Goal: Task Accomplishment & Management: Manage account settings

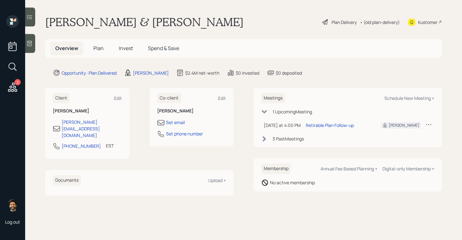
click at [124, 49] on span "Invest" at bounding box center [126, 48] width 14 height 7
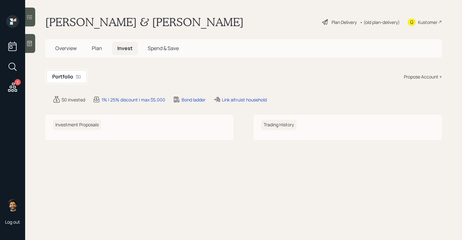
click at [98, 49] on span "Plan" at bounding box center [97, 48] width 10 height 7
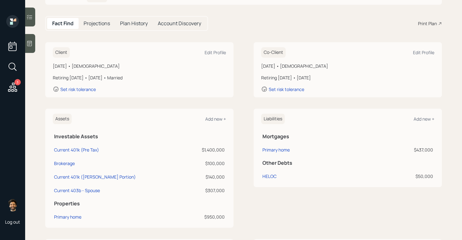
scroll to position [52, 0]
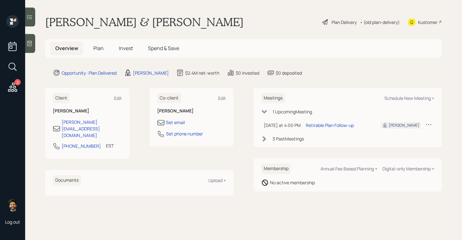
click at [100, 48] on span "Plan" at bounding box center [98, 48] width 10 height 7
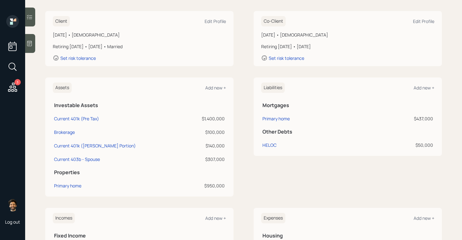
scroll to position [84, 0]
drag, startPoint x: 226, startPoint y: 132, endPoint x: 200, endPoint y: 132, distance: 26.7
click at [200, 132] on div "Assets Add new + Investable Assets Current 401k (Pre Tax) $1,400,000 Brokerage …" at bounding box center [139, 137] width 188 height 119
click at [200, 132] on div "$100,000" at bounding box center [206, 132] width 38 height 7
click at [216, 131] on div "$100,000" at bounding box center [206, 132] width 38 height 7
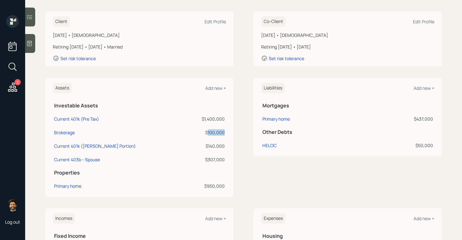
click at [216, 131] on div "$100,000" at bounding box center [206, 132] width 38 height 7
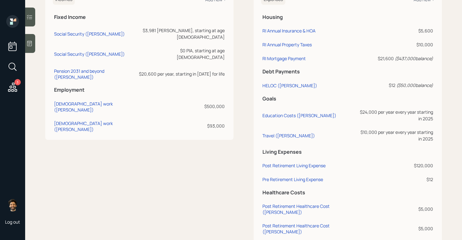
scroll to position [314, 0]
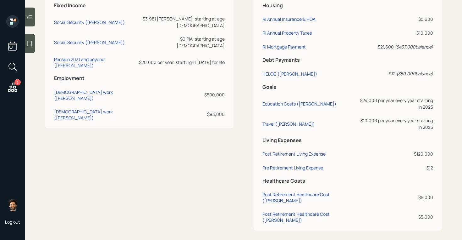
click at [275, 152] on div "Post Retirement Living Expense" at bounding box center [294, 154] width 63 height 6
click at [284, 168] on div "Pre Retirement Living Expense" at bounding box center [293, 167] width 61 height 6
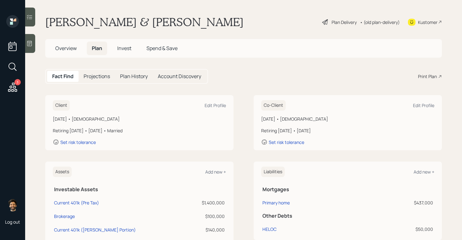
click at [131, 48] on span "Invest" at bounding box center [124, 48] width 14 height 7
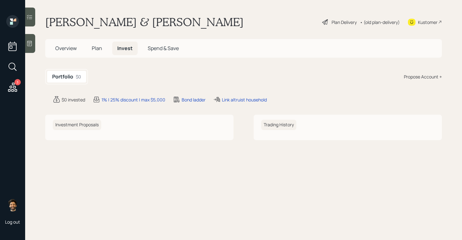
click at [97, 51] on span "Plan" at bounding box center [97, 48] width 10 height 7
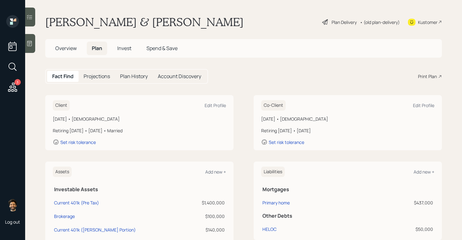
click at [126, 49] on span "Invest" at bounding box center [124, 48] width 14 height 7
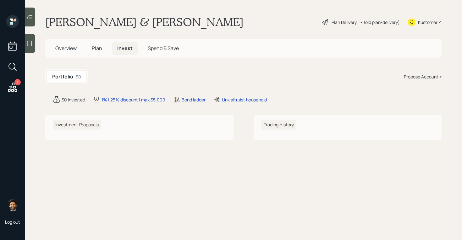
click at [70, 49] on span "Overview" at bounding box center [65, 48] width 21 height 7
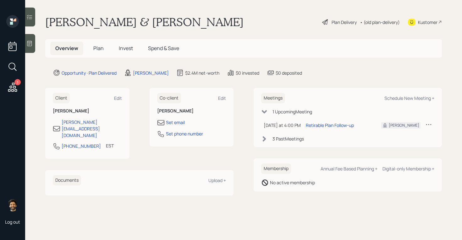
click at [272, 135] on div "3 Past Meeting s" at bounding box center [347, 138] width 173 height 7
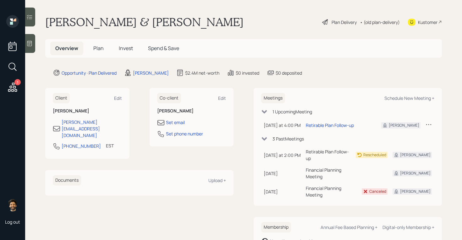
scroll to position [5, 0]
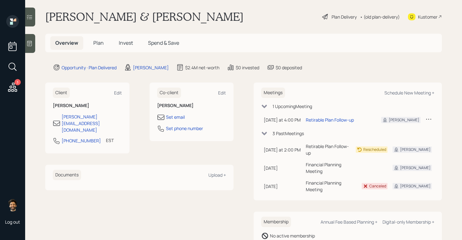
drag, startPoint x: 265, startPoint y: 158, endPoint x: 352, endPoint y: 159, distance: 86.8
click at [352, 159] on tr "Aug 26, 2025 Tuesday, August 26, 2025 10:00 AM EDT Financial Planning Meeting T…" at bounding box center [347, 167] width 173 height 18
click at [101, 40] on span "Plan" at bounding box center [98, 42] width 10 height 7
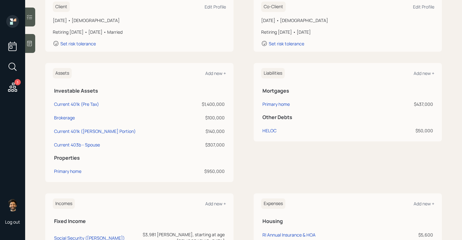
scroll to position [97, 0]
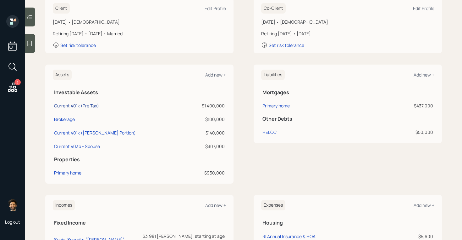
click at [77, 105] on div "Current 401k (Pre Tax)" at bounding box center [76, 105] width 45 height 7
select select "company_sponsored"
select select "balanced"
click at [66, 119] on div "Brokerage" at bounding box center [64, 119] width 21 height 7
select select "taxable"
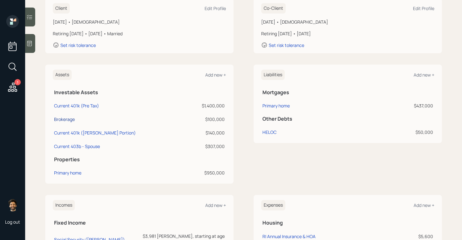
select select "balanced"
click at [63, 124] on td "Brokerage" at bounding box center [119, 118] width 133 height 14
click at [62, 121] on div "Brokerage" at bounding box center [64, 119] width 21 height 7
select select "taxable"
select select "balanced"
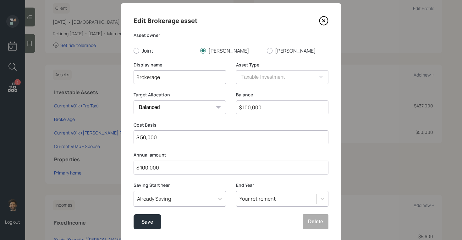
scroll to position [16, 0]
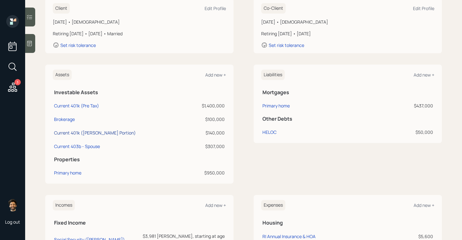
click at [69, 135] on div "Current 401k ([PERSON_NAME] Portion)" at bounding box center [95, 132] width 82 height 7
select select "roth_401k"
select select "balanced"
click at [67, 148] on div "Current 403b - Spouse" at bounding box center [77, 146] width 46 height 7
select select "company_sponsored"
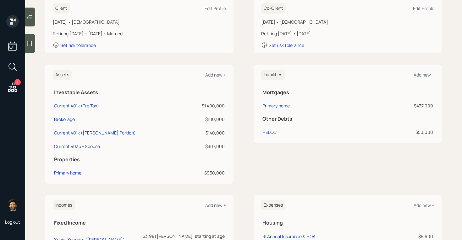
select select "balanced"
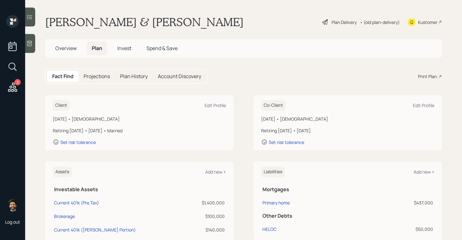
click at [18, 89] on icon at bounding box center [12, 86] width 11 height 11
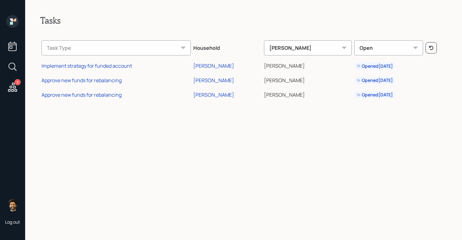
click at [13, 22] on icon at bounding box center [11, 23] width 3 height 3
